Goal: Communication & Community: Ask a question

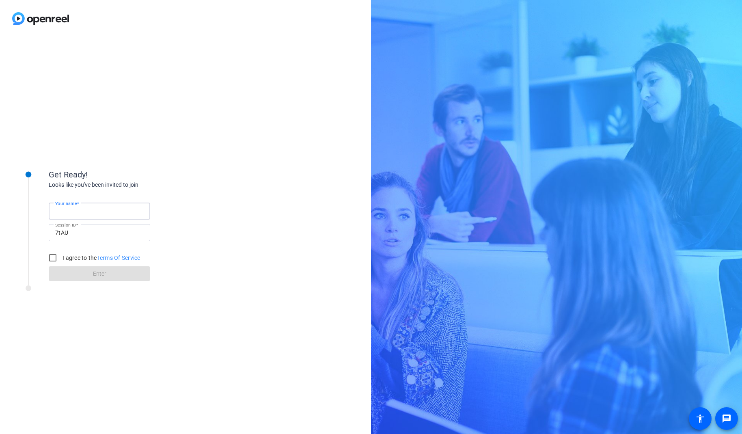
drag, startPoint x: 111, startPoint y: 215, endPoint x: 130, endPoint y: 214, distance: 19.5
click at [110, 215] on input "Your name" at bounding box center [99, 211] width 88 height 10
type input "[PERSON_NAME]"
click at [49, 256] on input "I agree to the Terms Of Service" at bounding box center [53, 258] width 16 height 16
checkbox input "true"
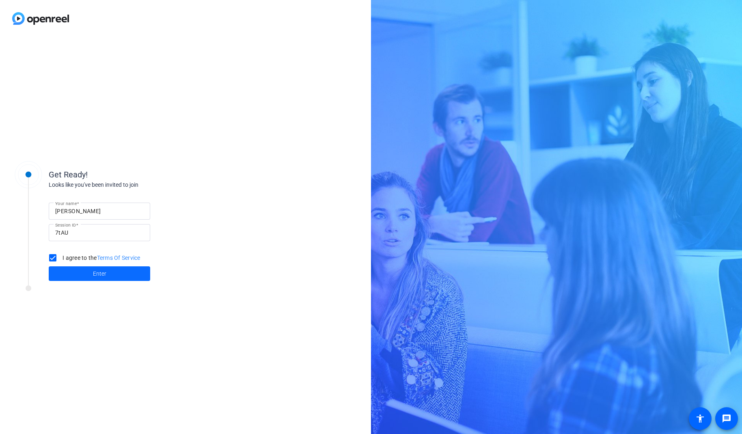
click at [91, 272] on span at bounding box center [99, 273] width 101 height 19
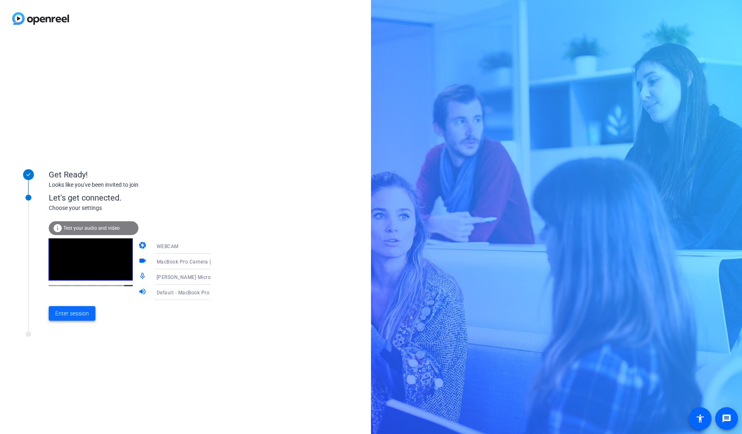
click at [77, 317] on span "Enter session" at bounding box center [72, 313] width 34 height 9
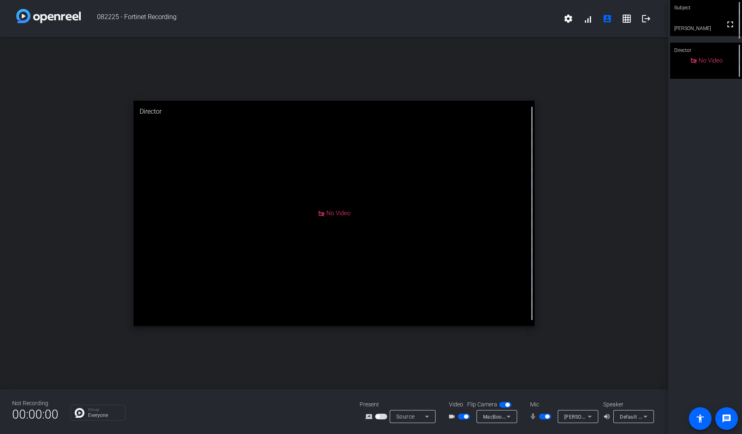
click at [594, 416] on icon at bounding box center [590, 416] width 10 height 10
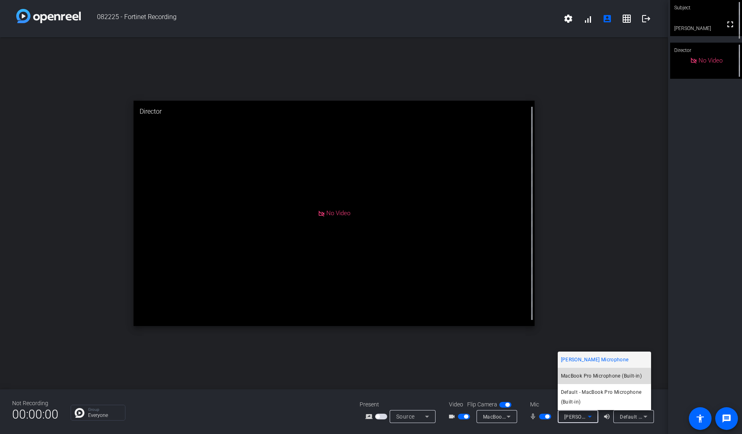
click at [599, 376] on span "MacBook Pro Microphone (Built-in)" at bounding box center [601, 376] width 81 height 10
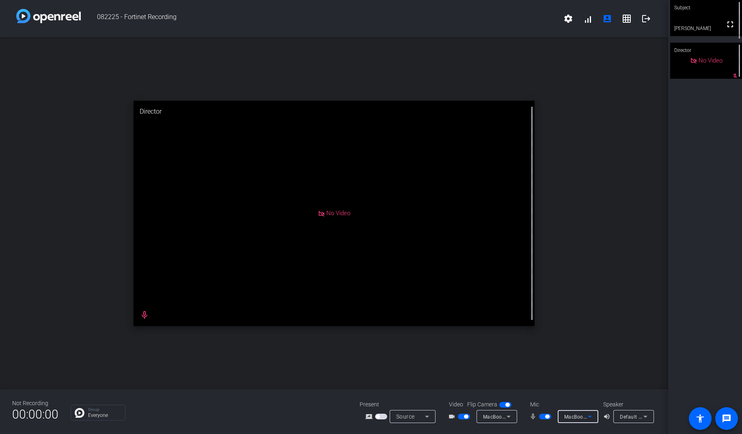
click at [588, 424] on div at bounding box center [578, 427] width 41 height 9
click at [591, 418] on icon at bounding box center [590, 416] width 10 height 10
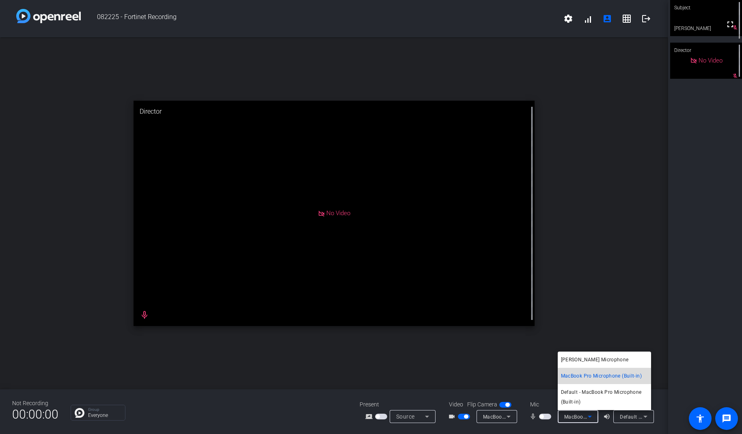
click at [593, 378] on span "MacBook Pro Microphone (Built-in)" at bounding box center [601, 376] width 81 height 10
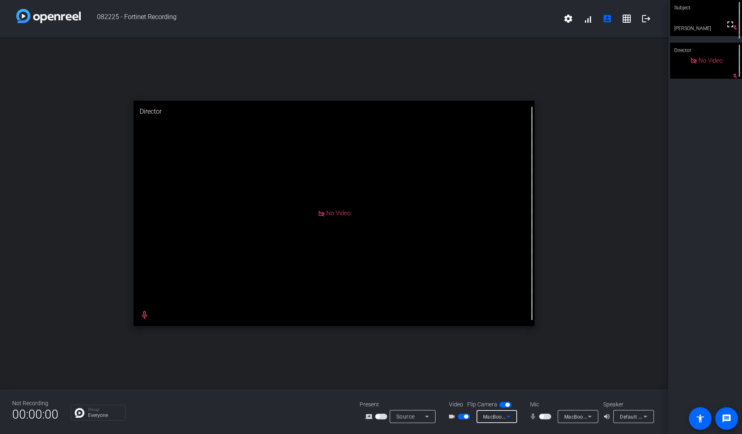
click at [513, 419] on icon at bounding box center [509, 416] width 10 height 10
click at [592, 416] on div at bounding box center [371, 217] width 742 height 434
click at [590, 416] on icon at bounding box center [590, 416] width 10 height 10
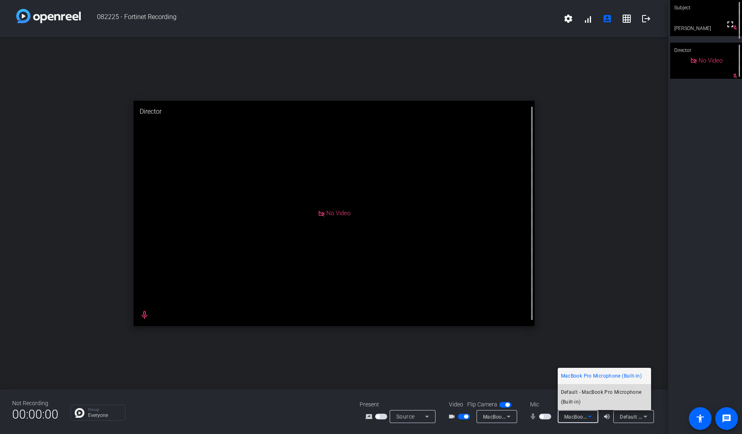
click at [584, 391] on span "Default - MacBook Pro Microphone (Built-in)" at bounding box center [604, 396] width 87 height 19
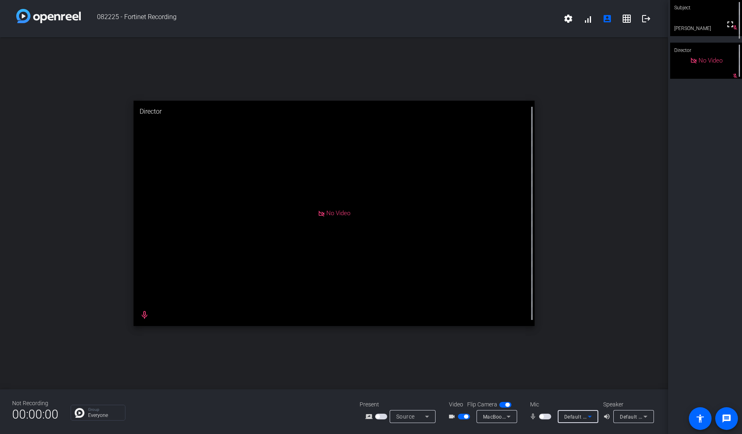
click at [585, 416] on icon at bounding box center [590, 416] width 10 height 10
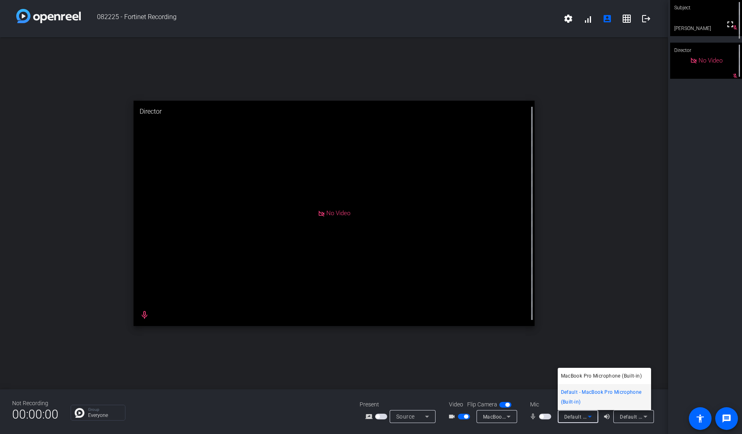
click at [504, 416] on div at bounding box center [371, 217] width 742 height 434
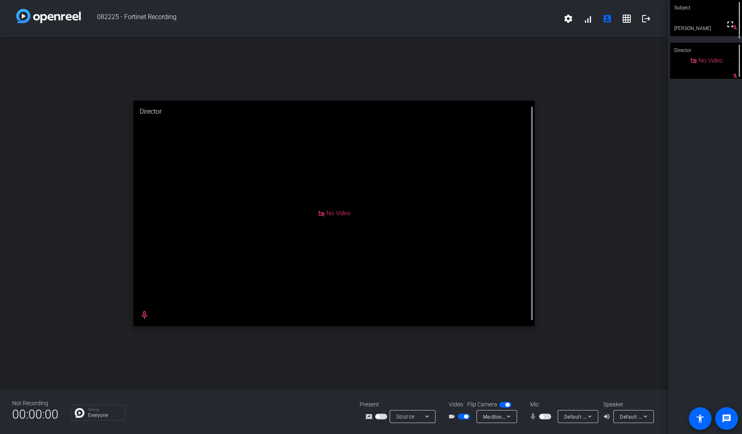
click at [507, 416] on icon at bounding box center [508, 417] width 4 height 2
click at [424, 416] on div at bounding box center [371, 217] width 742 height 434
click at [430, 416] on icon at bounding box center [427, 416] width 10 height 10
click at [214, 411] on div at bounding box center [371, 217] width 742 height 434
click at [647, 416] on icon at bounding box center [645, 416] width 10 height 10
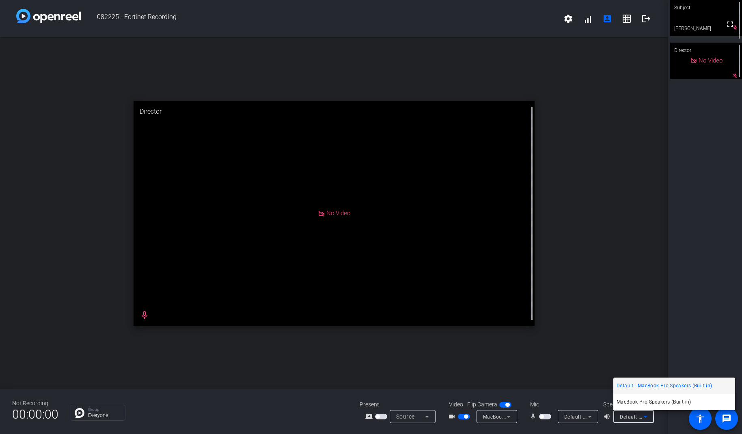
drag, startPoint x: 585, startPoint y: 396, endPoint x: 588, endPoint y: 409, distance: 13.9
click at [585, 396] on div at bounding box center [371, 217] width 742 height 434
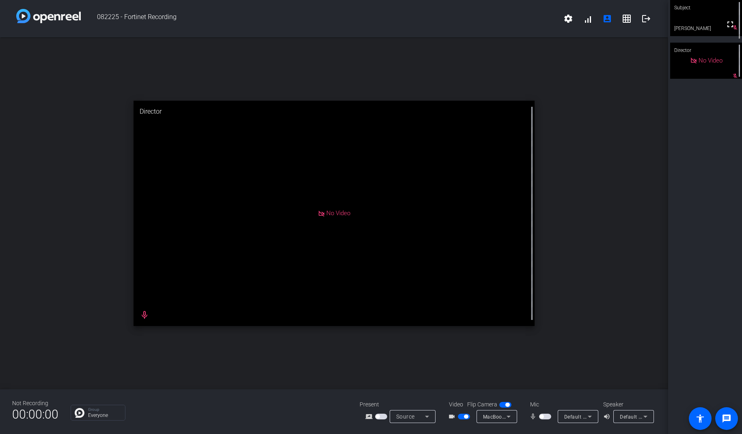
click at [591, 414] on icon at bounding box center [590, 416] width 10 height 10
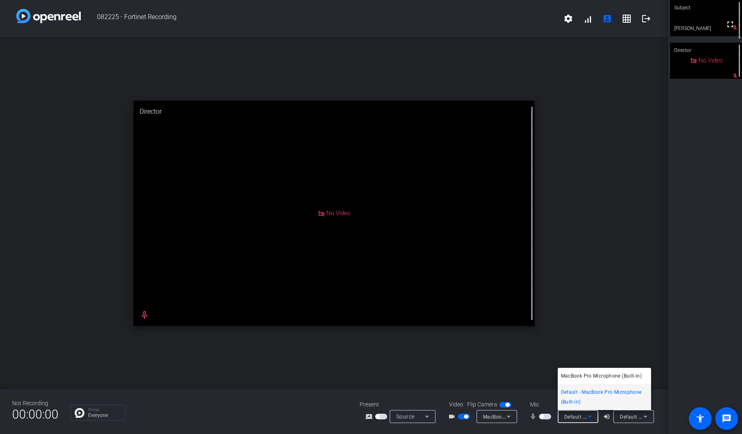
click at [535, 388] on div at bounding box center [371, 217] width 742 height 434
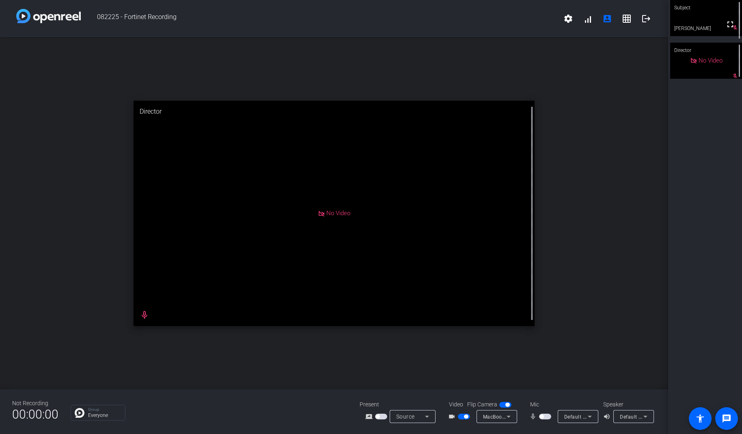
click at [542, 417] on span "button" at bounding box center [541, 416] width 4 height 4
click at [702, 31] on video at bounding box center [706, 18] width 72 height 36
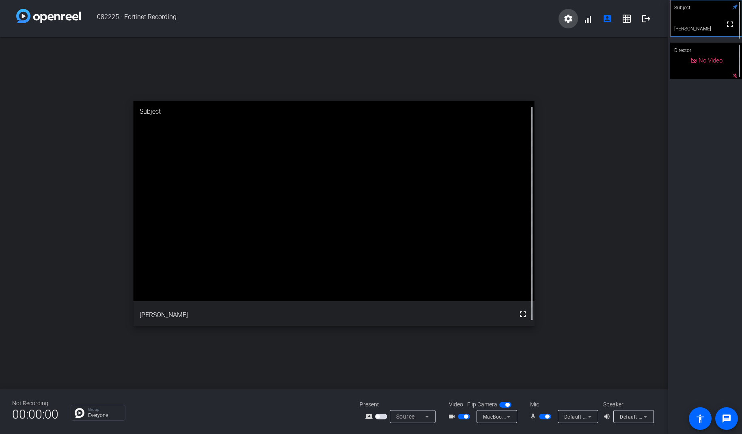
click at [564, 18] on mat-icon "settings" at bounding box center [568, 19] width 10 height 10
click at [588, 22] on div at bounding box center [371, 217] width 742 height 434
click at [589, 19] on span at bounding box center [587, 18] width 19 height 19
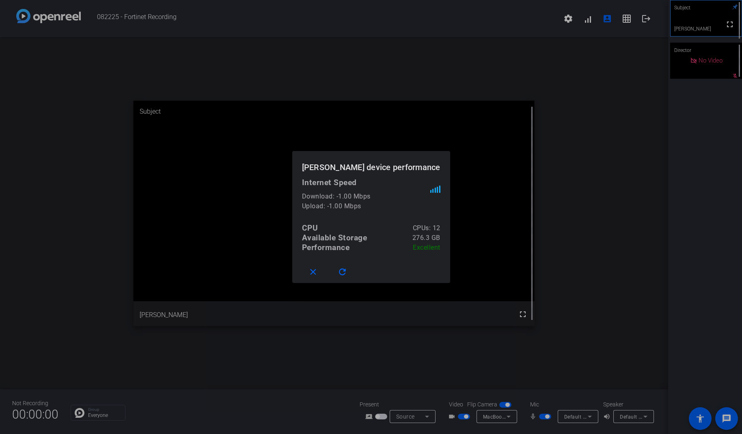
click at [607, 41] on div at bounding box center [371, 217] width 742 height 434
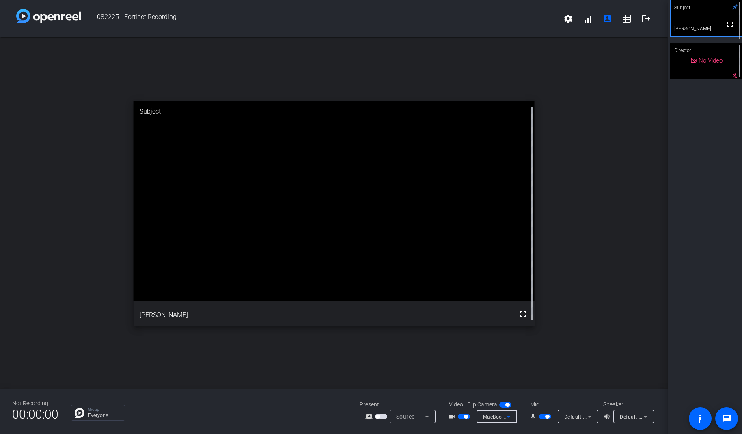
click at [512, 412] on icon at bounding box center [509, 416] width 10 height 10
click at [514, 403] on span "MacBook Pro Camera (0000:0001)" at bounding box center [517, 402] width 75 height 10
click at [594, 415] on div "Default - MacBook Pro Microphone (Built-in)" at bounding box center [578, 416] width 41 height 13
click at [579, 387] on span "MacBook Pro Microphone (Built-in)" at bounding box center [603, 386] width 85 height 10
click at [649, 414] on icon at bounding box center [645, 416] width 10 height 10
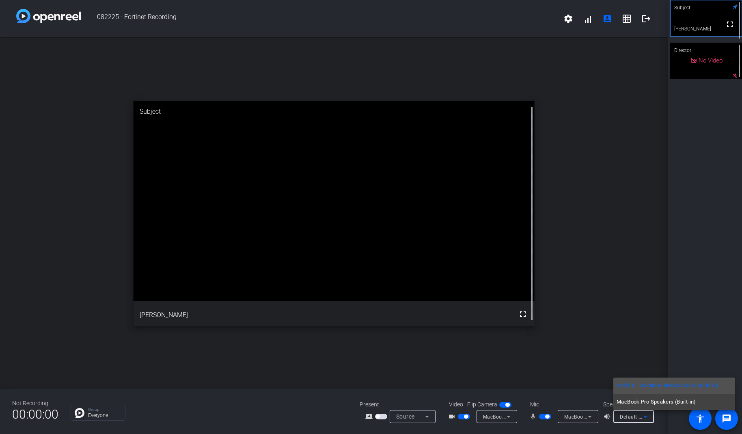
click at [590, 416] on div at bounding box center [371, 217] width 742 height 434
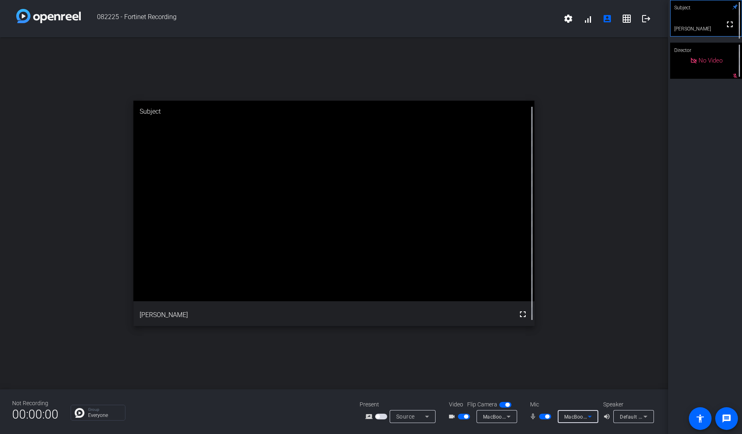
click at [590, 416] on icon at bounding box center [590, 416] width 10 height 10
click at [591, 386] on span "MacBook Pro Microphone (Built-in)" at bounding box center [603, 386] width 85 height 10
click at [513, 418] on div "MacBook Pro Camera (0000:0001)" at bounding box center [496, 416] width 41 height 13
click at [517, 402] on span "MacBook Pro Camera (0000:0001)" at bounding box center [517, 402] width 75 height 10
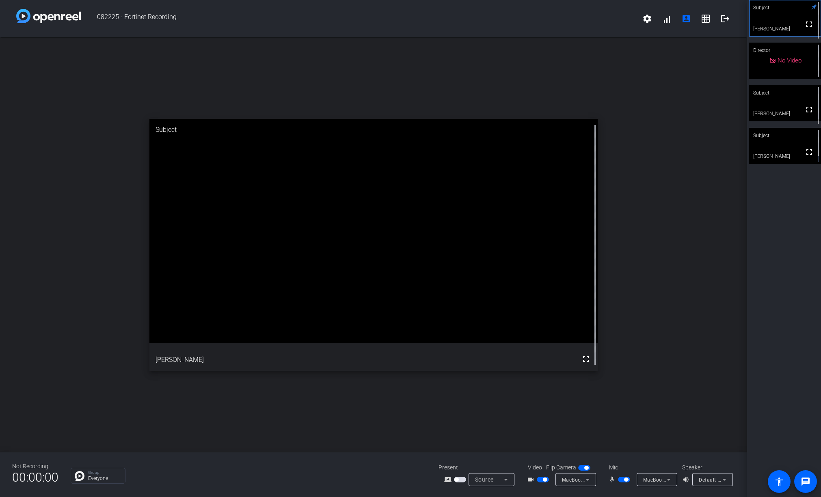
drag, startPoint x: 798, startPoint y: 132, endPoint x: 802, endPoint y: 141, distance: 9.6
click at [741, 132] on div "Subject" at bounding box center [785, 135] width 72 height 15
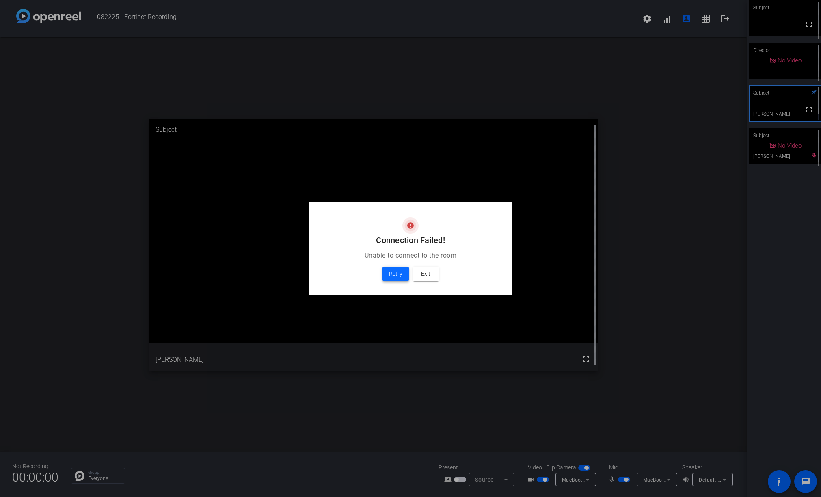
click at [396, 277] on span "Retry" at bounding box center [395, 274] width 13 height 10
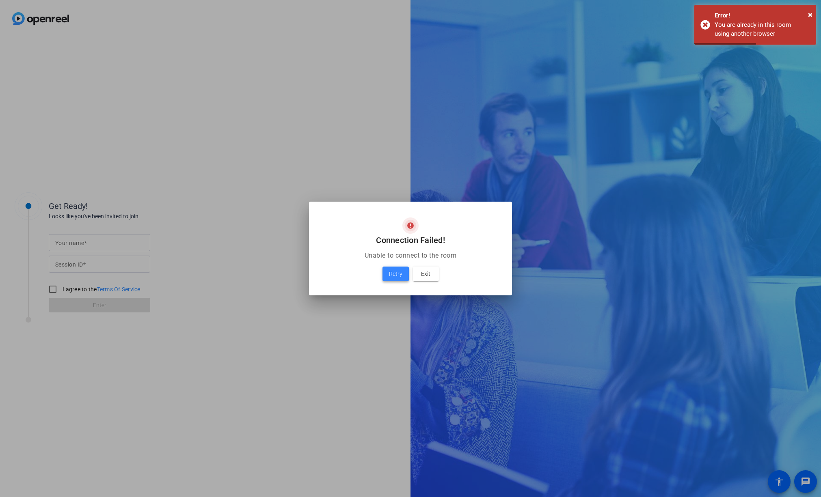
click at [403, 273] on span at bounding box center [395, 273] width 26 height 19
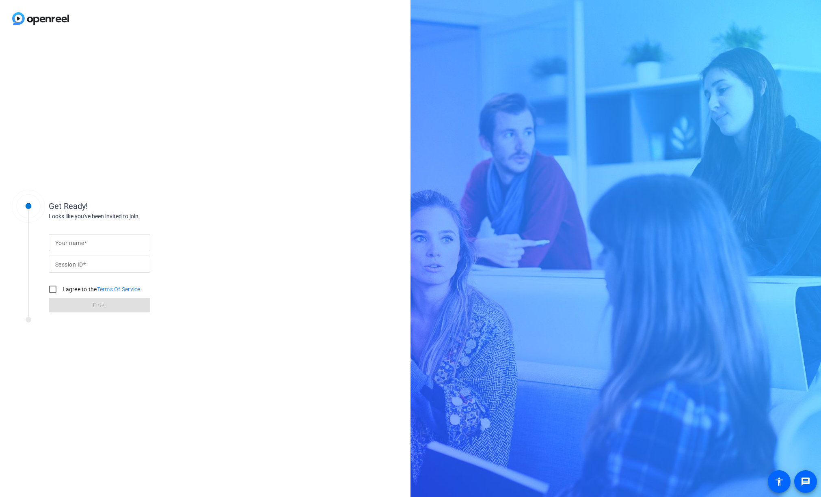
click at [124, 241] on input "Your name" at bounding box center [99, 243] width 88 height 10
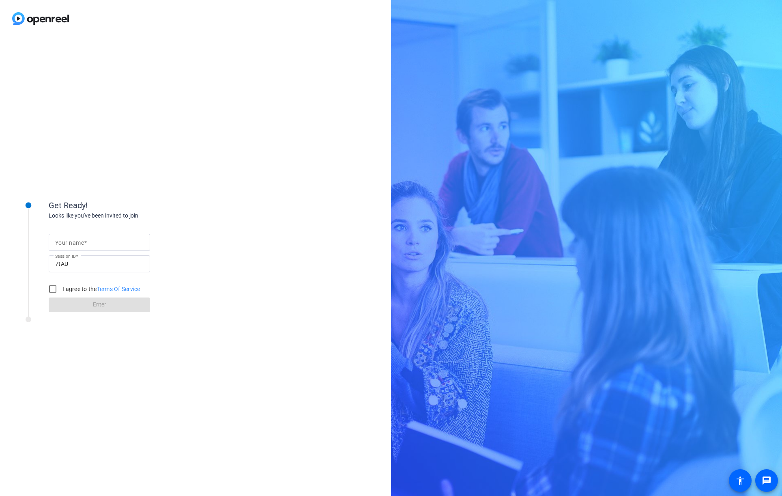
click at [125, 244] on input "Your name" at bounding box center [99, 242] width 88 height 10
type input "[PERSON_NAME]"
drag, startPoint x: 54, startPoint y: 288, endPoint x: 69, endPoint y: 296, distance: 16.4
click at [54, 288] on input "I agree to the Terms Of Service" at bounding box center [53, 289] width 16 height 16
checkbox input "true"
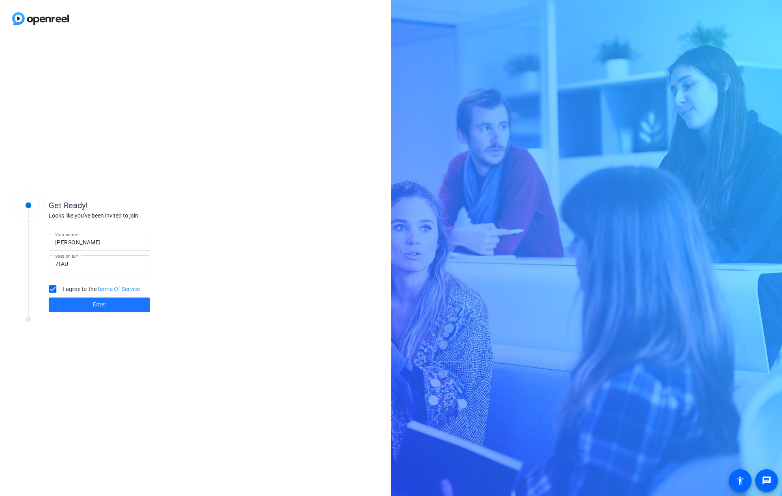
drag, startPoint x: 100, startPoint y: 304, endPoint x: 183, endPoint y: 311, distance: 83.9
click at [100, 304] on span "Enter" at bounding box center [99, 304] width 13 height 9
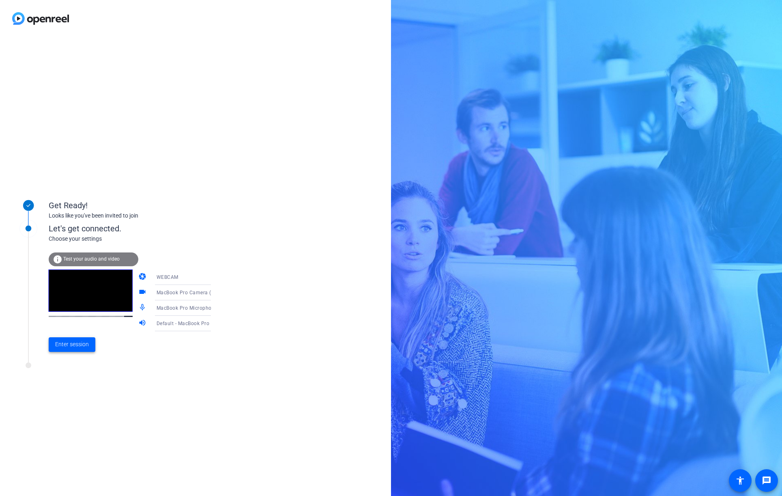
drag, startPoint x: 95, startPoint y: 345, endPoint x: 90, endPoint y: 347, distance: 4.5
click at [93, 345] on span at bounding box center [72, 344] width 47 height 19
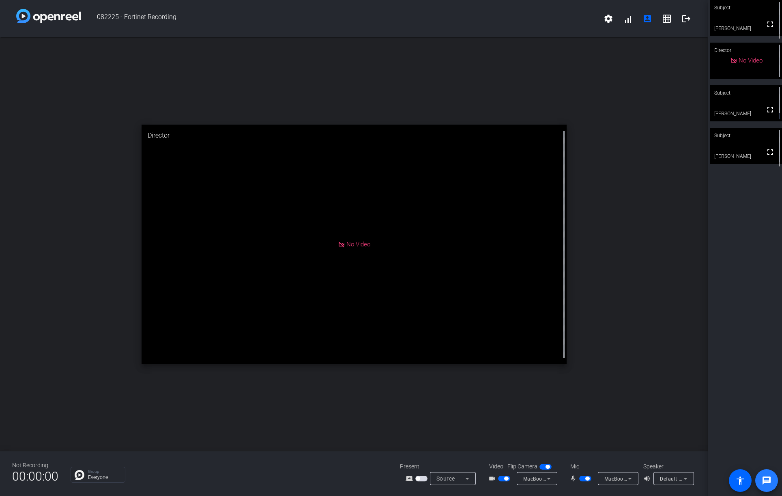
click at [773, 483] on span at bounding box center [766, 480] width 19 height 19
